Goal: Information Seeking & Learning: Learn about a topic

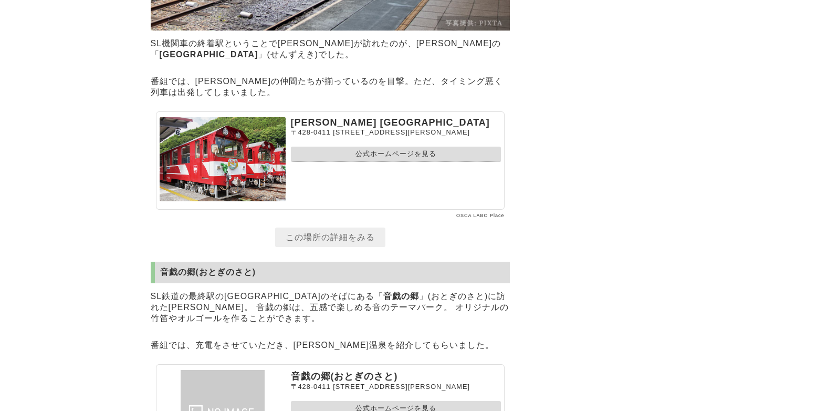
scroll to position [7144, 0]
click at [391, 147] on link "公式ホームページを見る" at bounding box center [396, 154] width 210 height 15
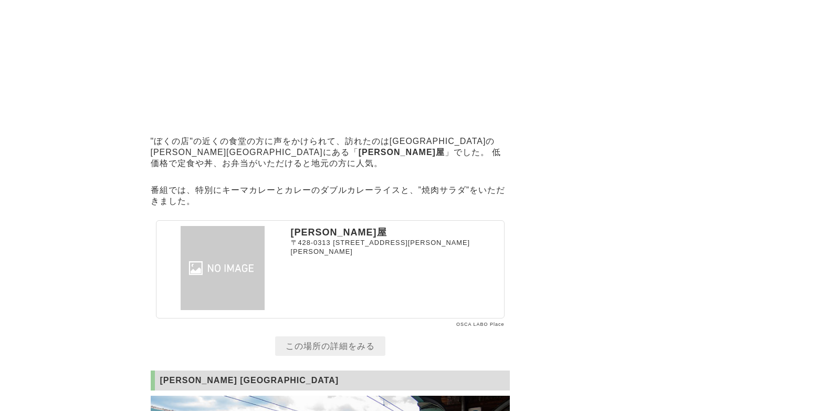
scroll to position [6615, 0]
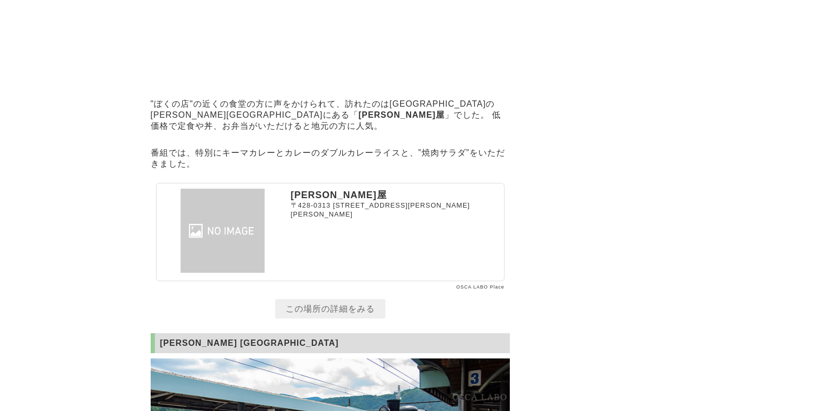
click at [341, 299] on link "この場所の詳細をみる" at bounding box center [330, 308] width 110 height 19
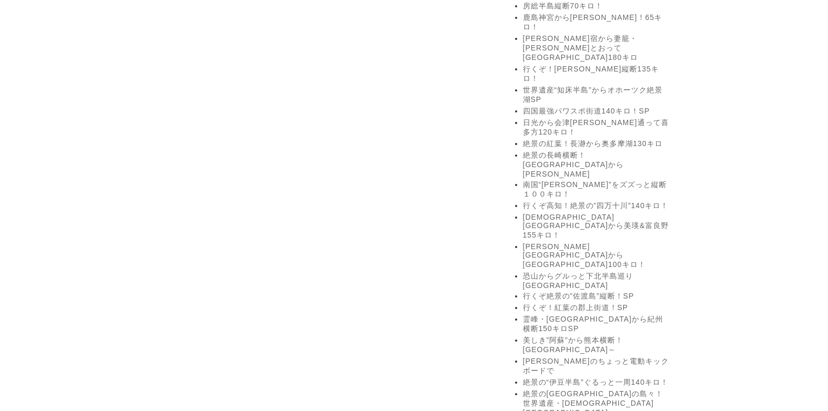
scroll to position [1438, 0]
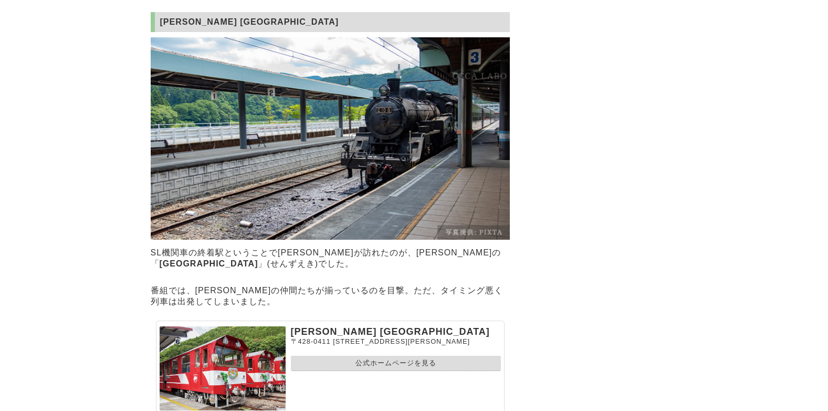
scroll to position [7088, 0]
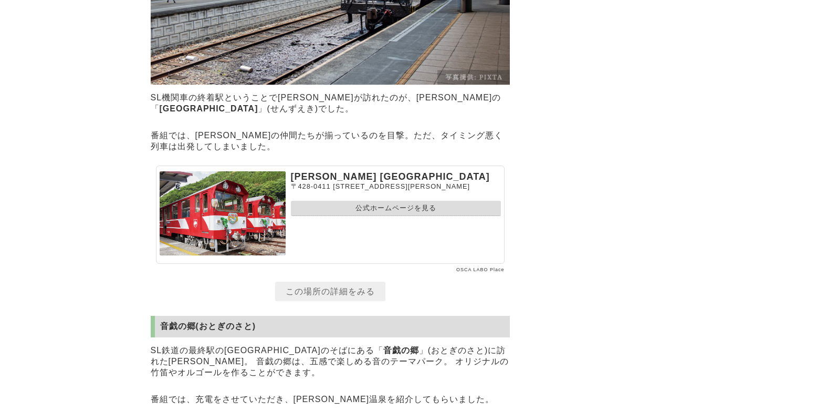
click at [334, 282] on link "この場所の詳細をみる" at bounding box center [330, 291] width 110 height 19
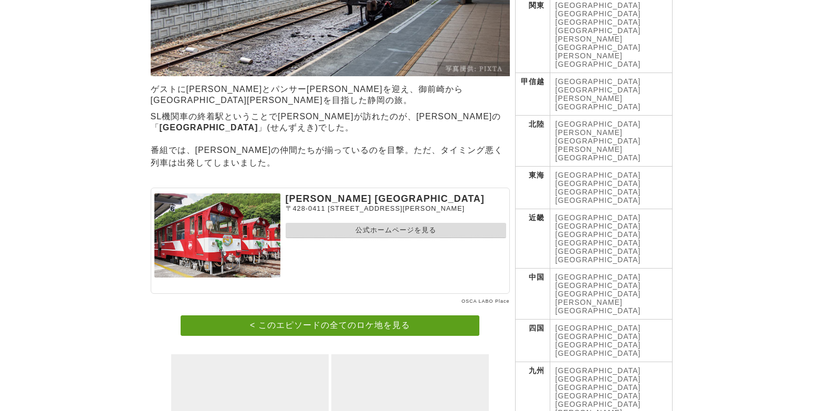
scroll to position [177, 0]
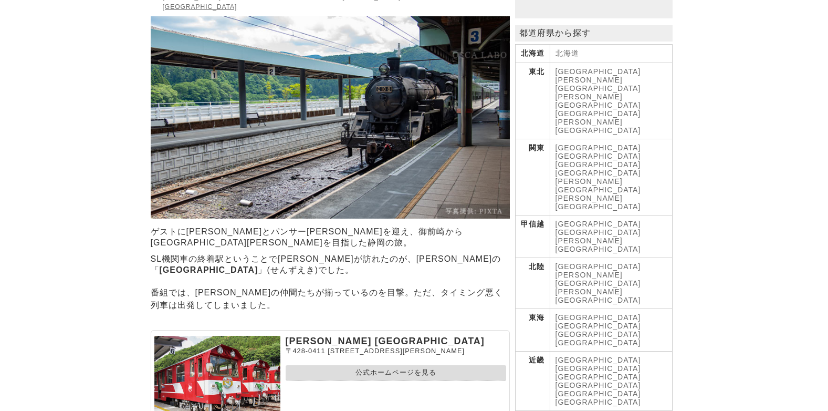
click at [402, 365] on link "公式ホームページを見る" at bounding box center [396, 372] width 221 height 15
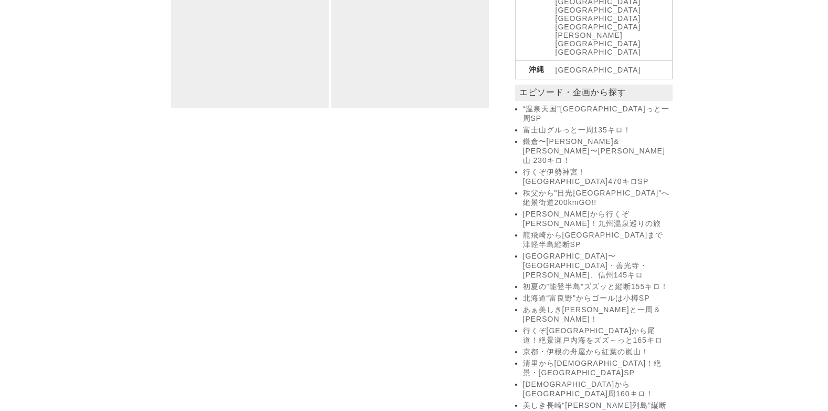
scroll to position [578, 0]
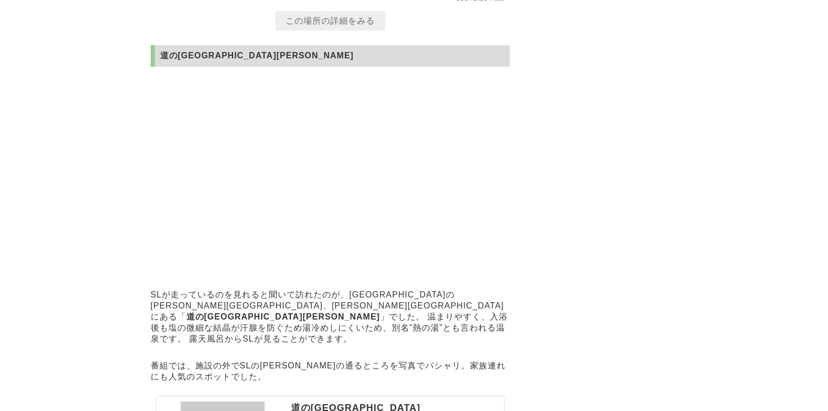
scroll to position [4986, 0]
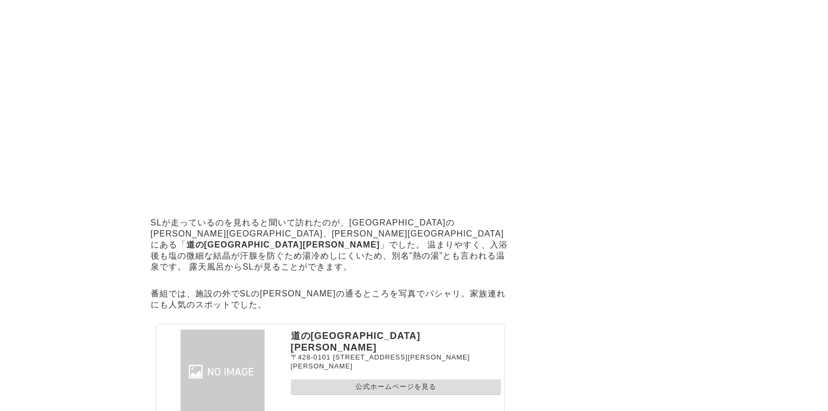
click at [380, 379] on link "公式ホームページを見る" at bounding box center [396, 386] width 210 height 15
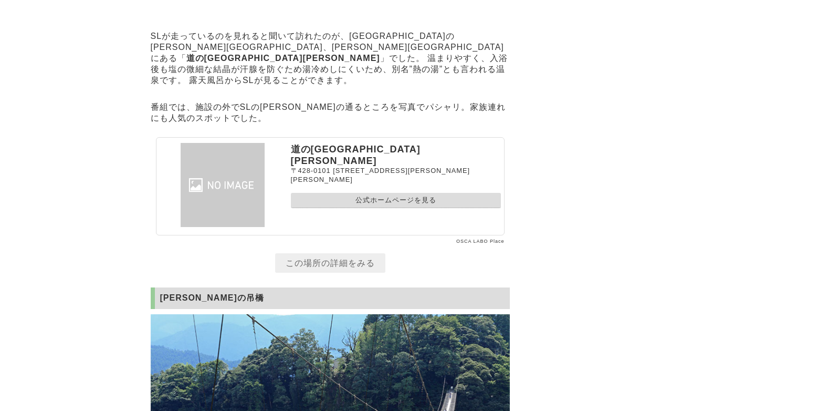
scroll to position [5196, 0]
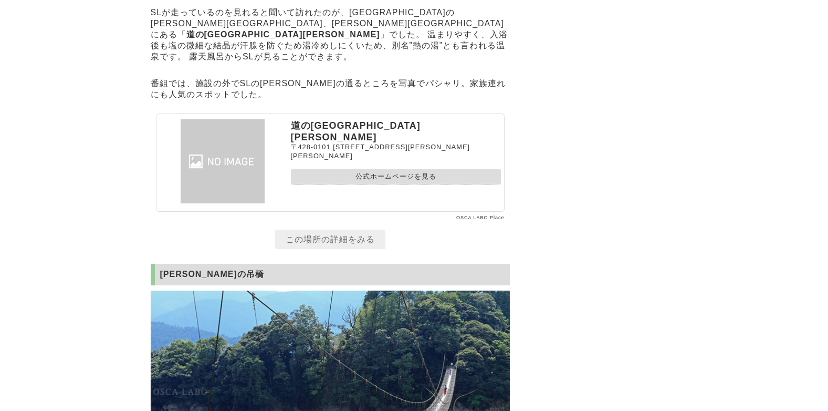
click at [306, 230] on link "この場所の詳細をみる" at bounding box center [330, 239] width 110 height 19
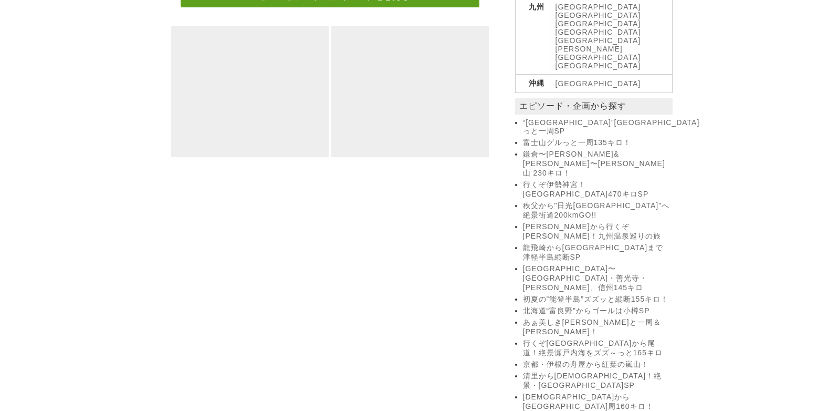
scroll to position [473, 0]
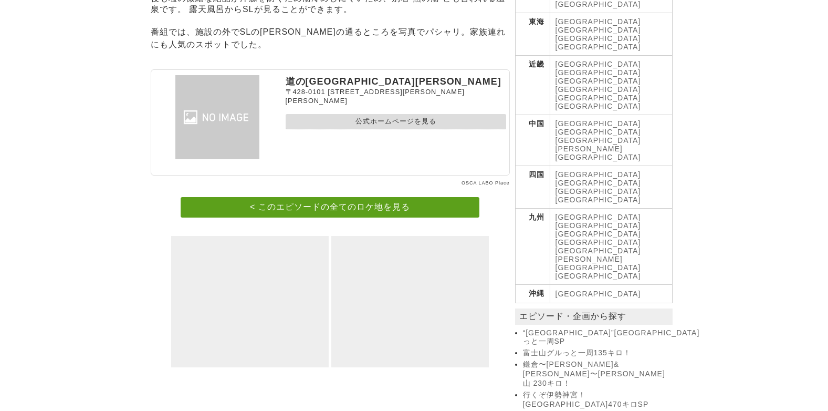
click at [379, 114] on link "公式ホームページを見る" at bounding box center [396, 121] width 221 height 15
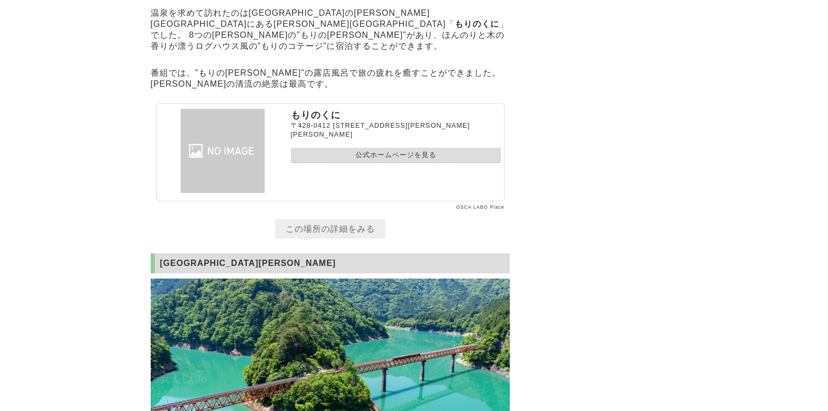
scroll to position [7911, 0]
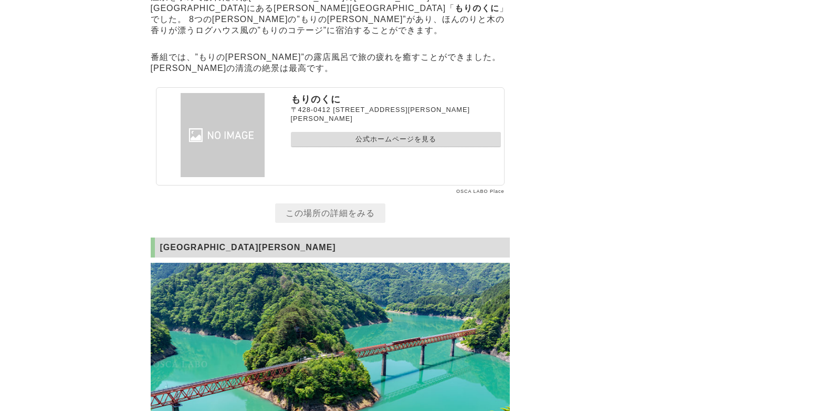
click at [358, 203] on link "この場所の詳細をみる" at bounding box center [330, 212] width 110 height 19
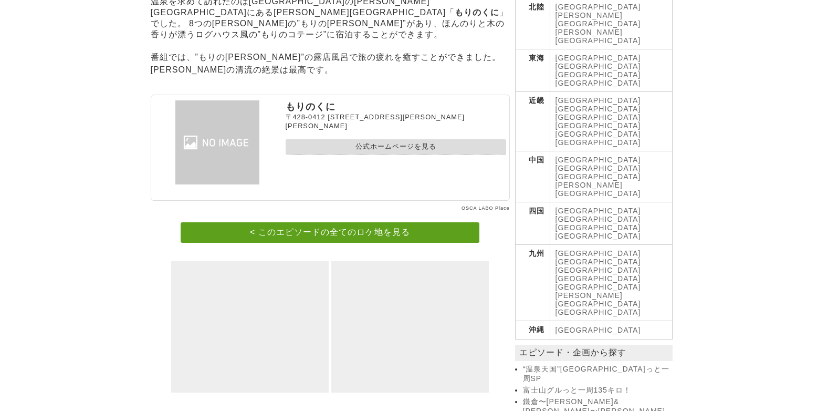
scroll to position [473, 0]
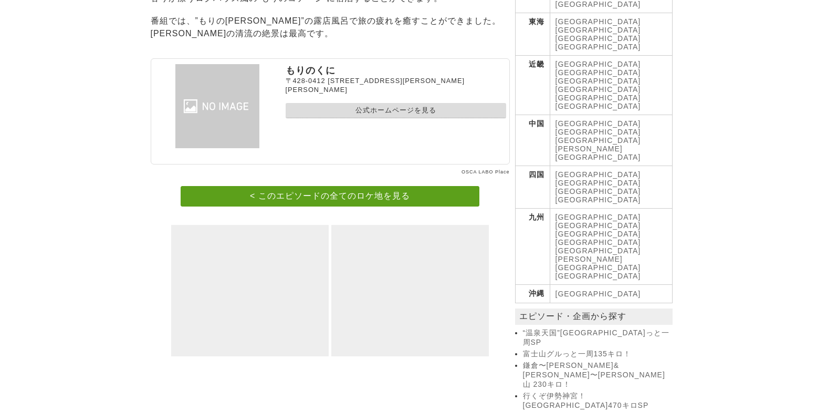
click at [396, 103] on link "公式ホームページを見る" at bounding box center [396, 110] width 221 height 15
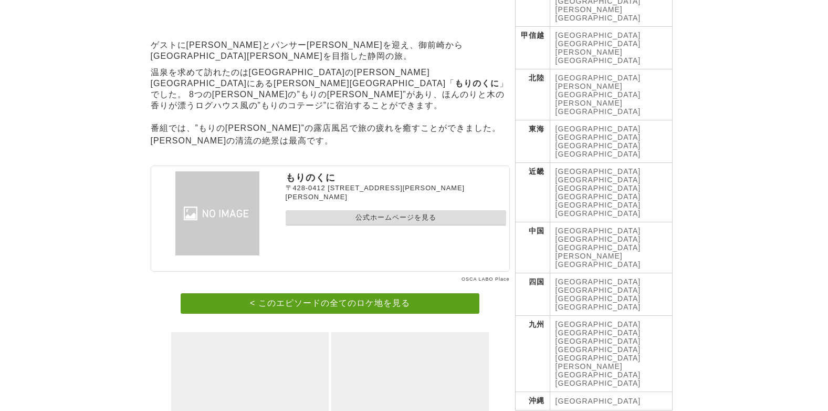
scroll to position [368, 0]
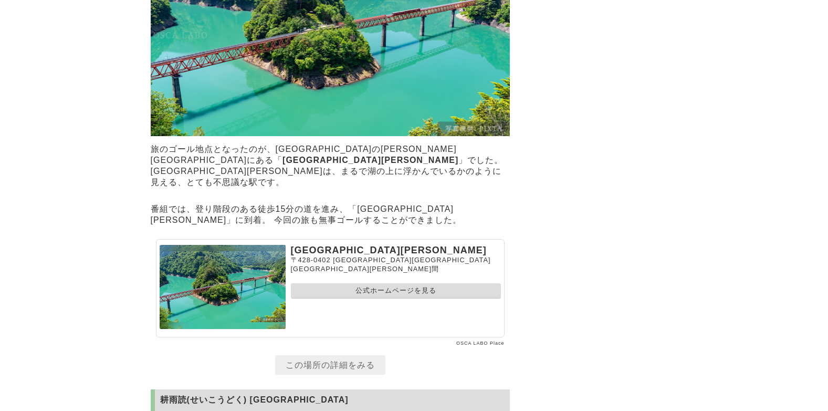
scroll to position [8235, 0]
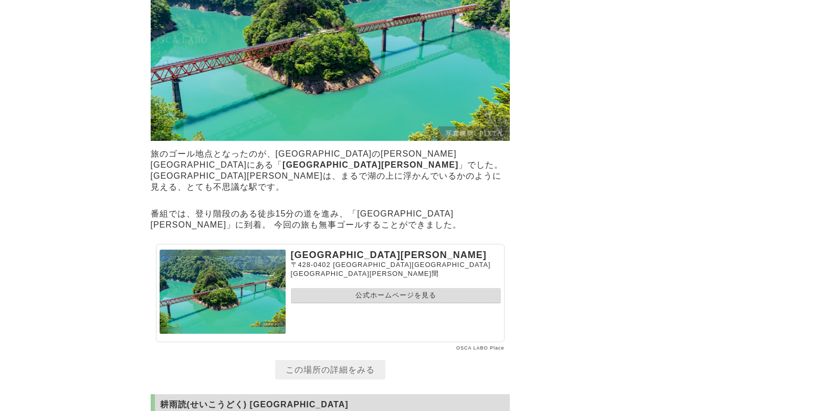
click at [356, 288] on link "公式ホームページを見る" at bounding box center [396, 295] width 210 height 15
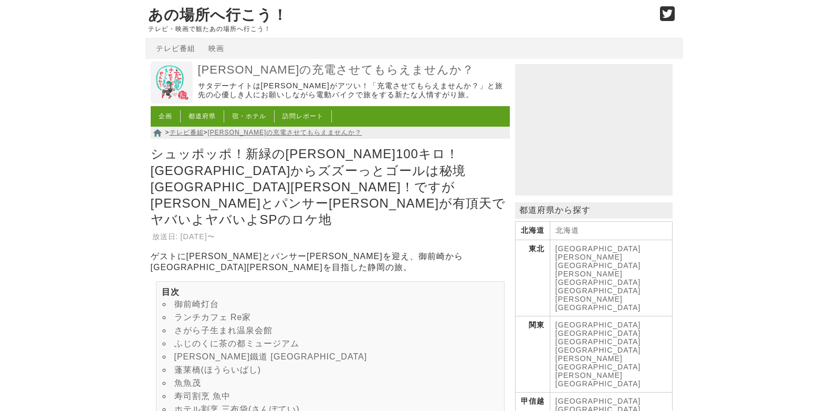
scroll to position [8235, 0]
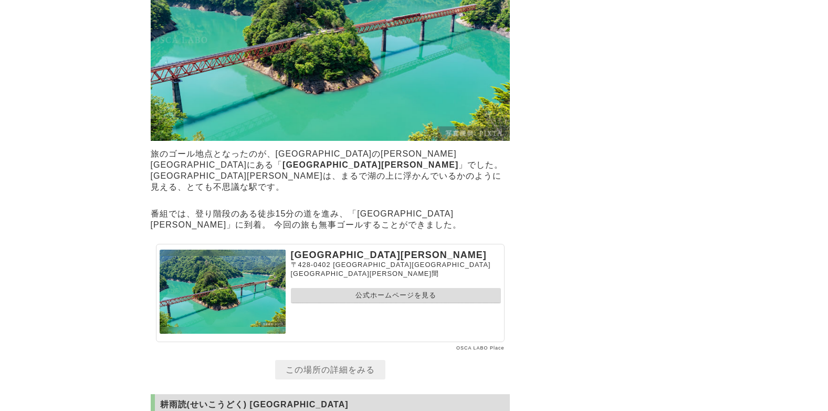
click at [332, 360] on link "この場所の詳細をみる" at bounding box center [330, 369] width 110 height 19
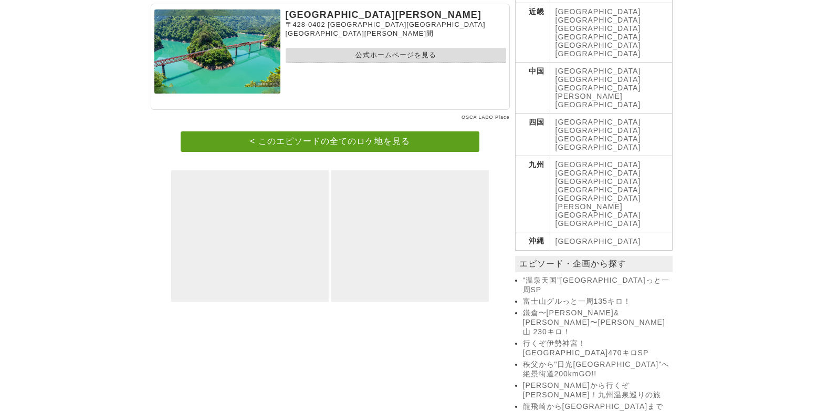
scroll to position [315, 0]
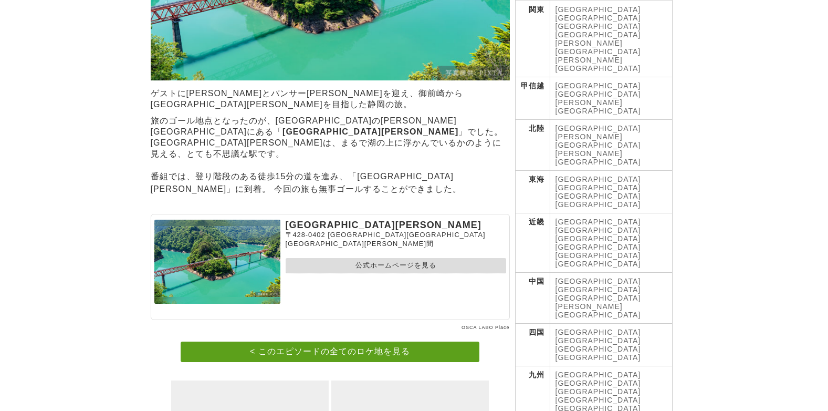
click at [367, 258] on link "公式ホームページを見る" at bounding box center [396, 265] width 221 height 15
